Goal: Task Accomplishment & Management: Manage account settings

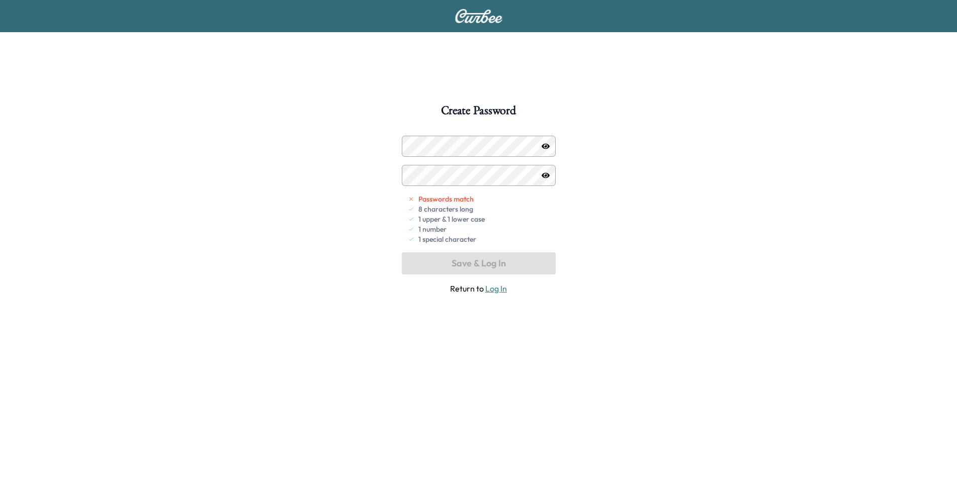
click at [550, 148] on div at bounding box center [546, 146] width 12 height 12
click at [549, 145] on icon "button" at bounding box center [546, 146] width 8 height 8
click at [513, 257] on button "Save & Log In" at bounding box center [479, 263] width 154 height 22
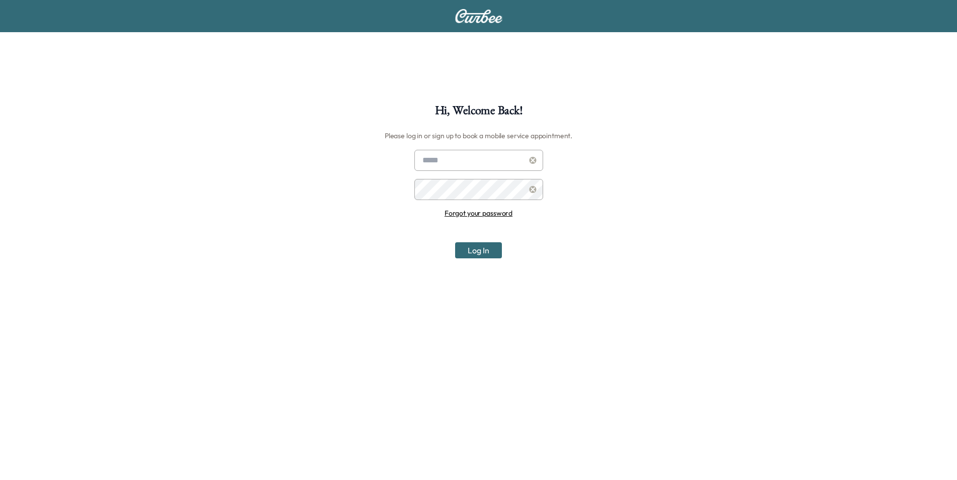
click at [433, 158] on input "text" at bounding box center [478, 160] width 129 height 21
type input "**********"
click at [483, 251] on button "Log In" at bounding box center [478, 250] width 47 height 16
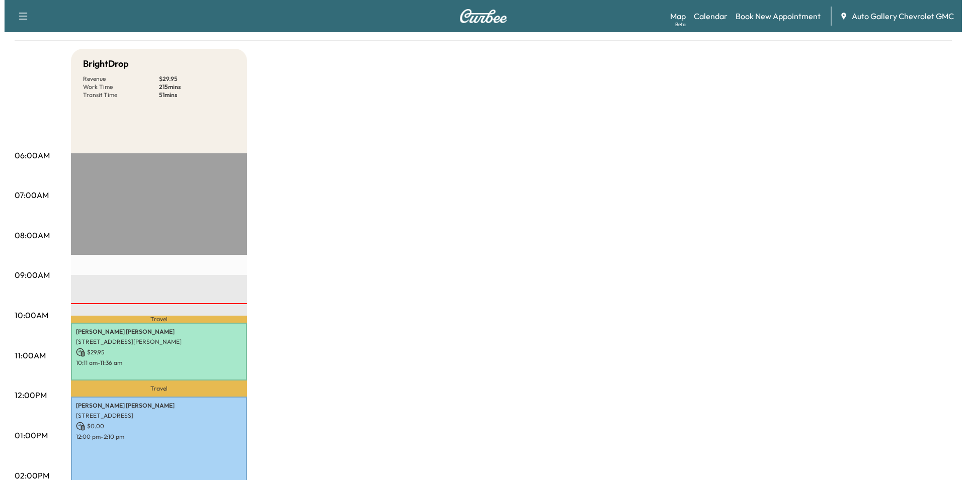
scroll to position [154, 0]
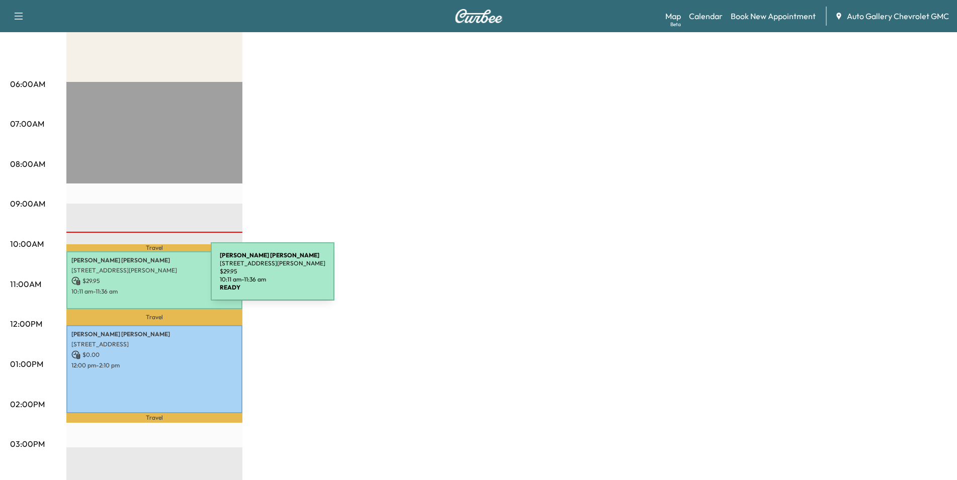
click at [135, 278] on p "$ 29.95" at bounding box center [154, 281] width 166 height 9
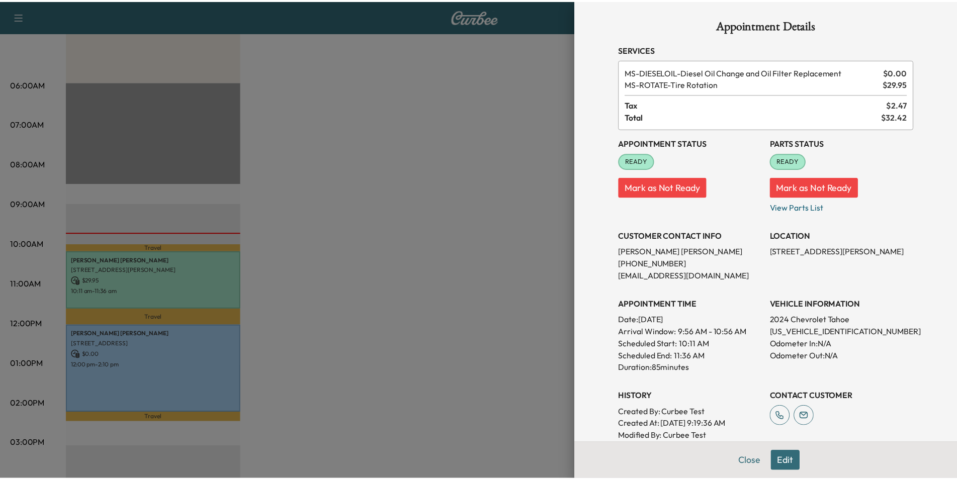
scroll to position [0, 0]
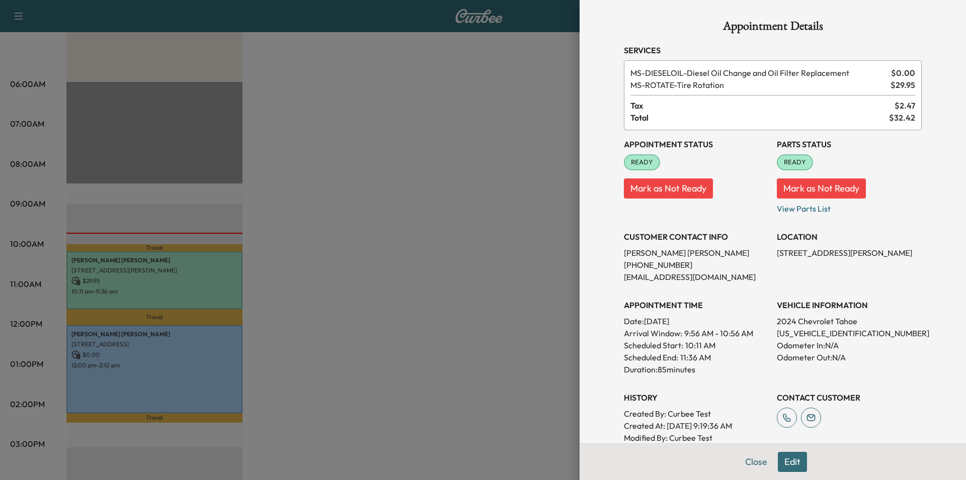
click at [396, 175] on div at bounding box center [483, 240] width 966 height 480
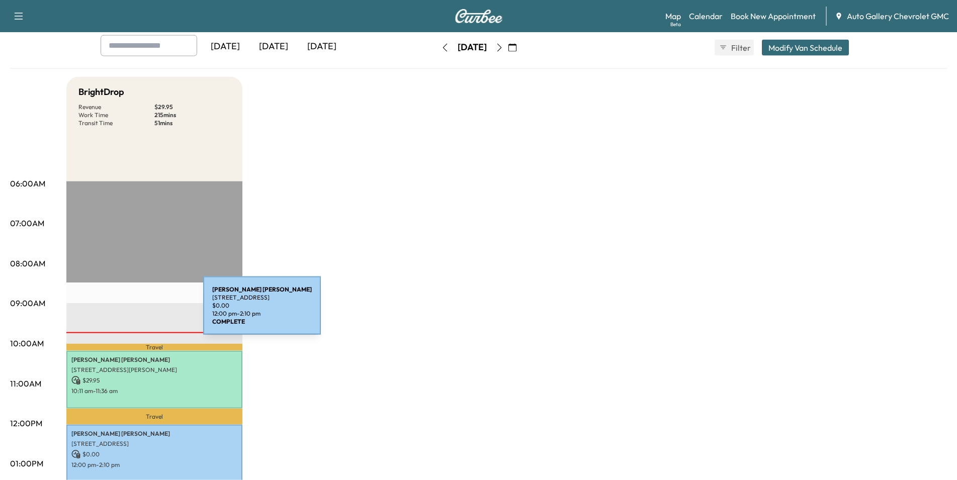
scroll to position [205, 0]
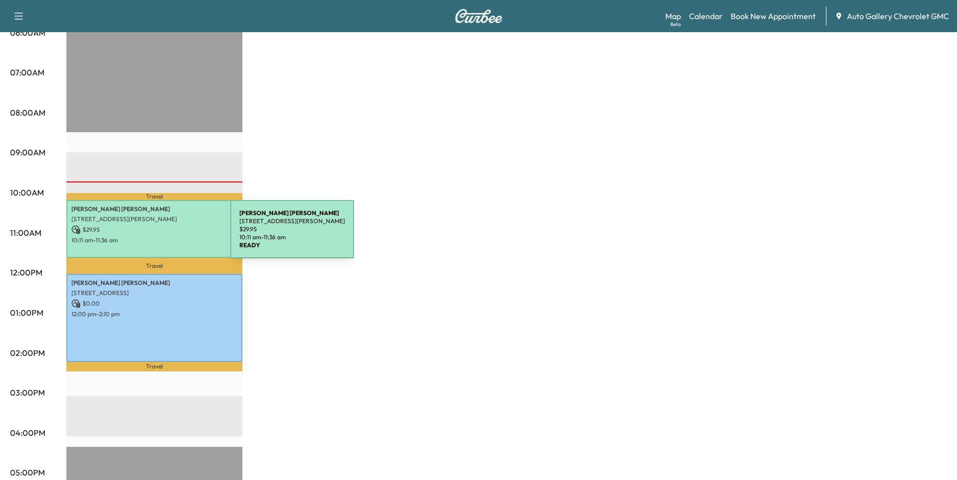
click at [155, 236] on p "10:11 am - 11:36 am" at bounding box center [154, 240] width 166 height 8
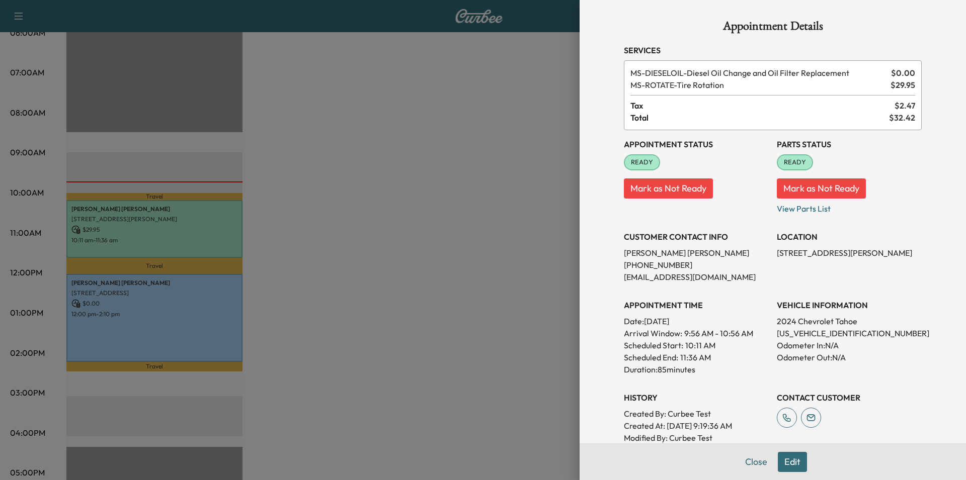
click at [834, 333] on p "[US_VEHICLE_IDENTIFICATION_NUMBER]" at bounding box center [848, 333] width 145 height 12
drag, startPoint x: 832, startPoint y: 335, endPoint x: 856, endPoint y: 331, distance: 24.4
click at [856, 331] on p "[US_VEHICLE_IDENTIFICATION_NUMBER]" at bounding box center [848, 333] width 145 height 12
copy p "372010"
click at [742, 456] on button "Close" at bounding box center [755, 462] width 35 height 20
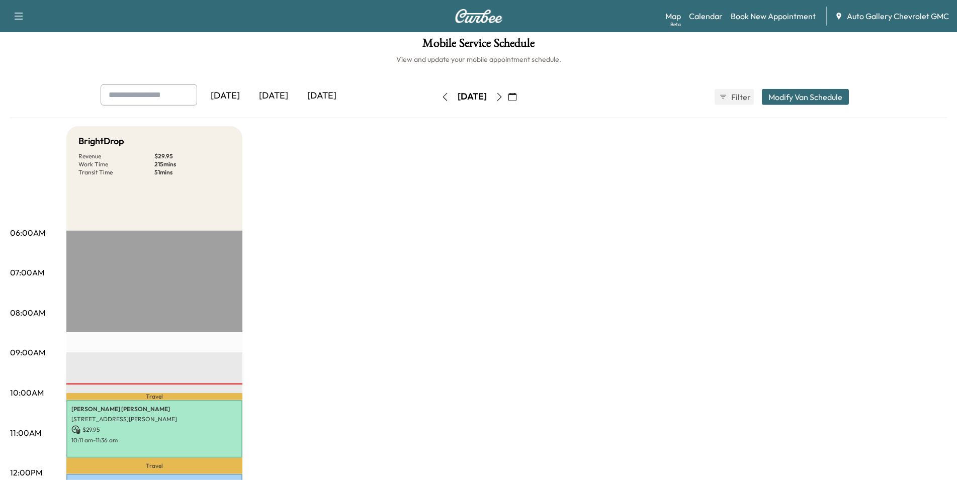
scroll to position [0, 0]
